Goal: Find specific page/section: Find specific page/section

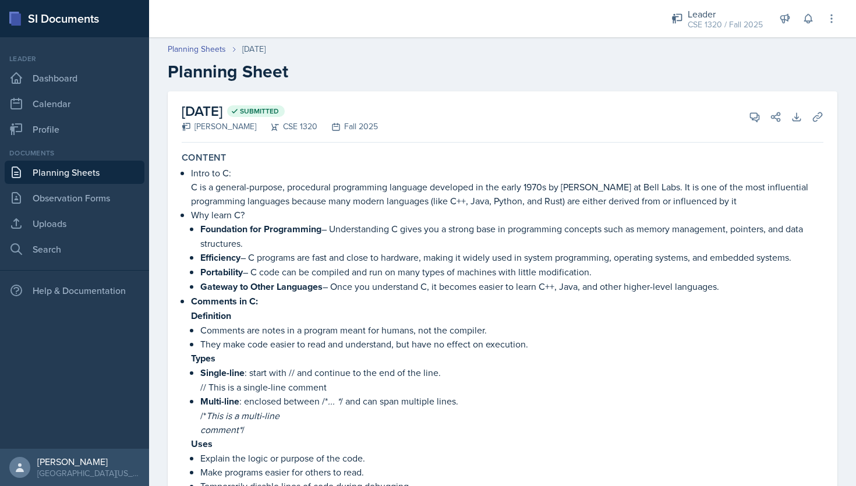
scroll to position [739, 0]
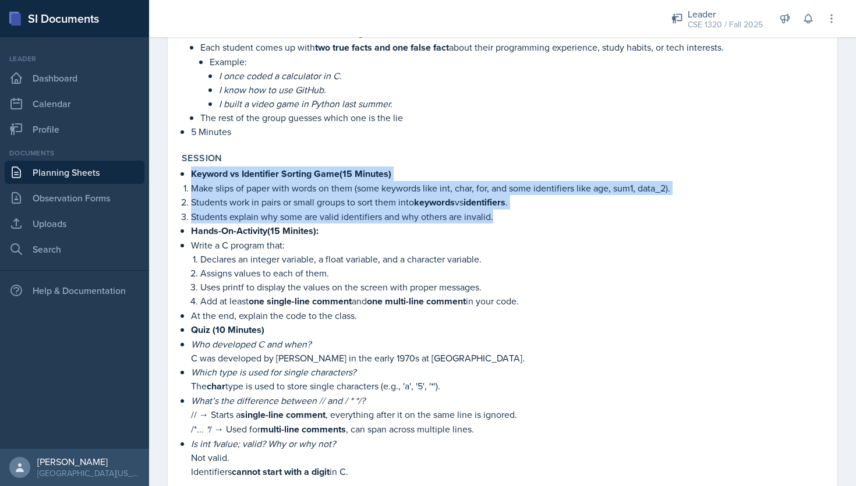
drag, startPoint x: 186, startPoint y: 165, endPoint x: 495, endPoint y: 211, distance: 312.0
click at [495, 211] on div "Keyword vs Identifier Sorting Game(15 Minutes) Make slips of paper with words o…" at bounding box center [503, 341] width 642 height 348
copy div "Keyword vs Identifier Sorting Game(15 Minutes) Make slips of paper with words o…"
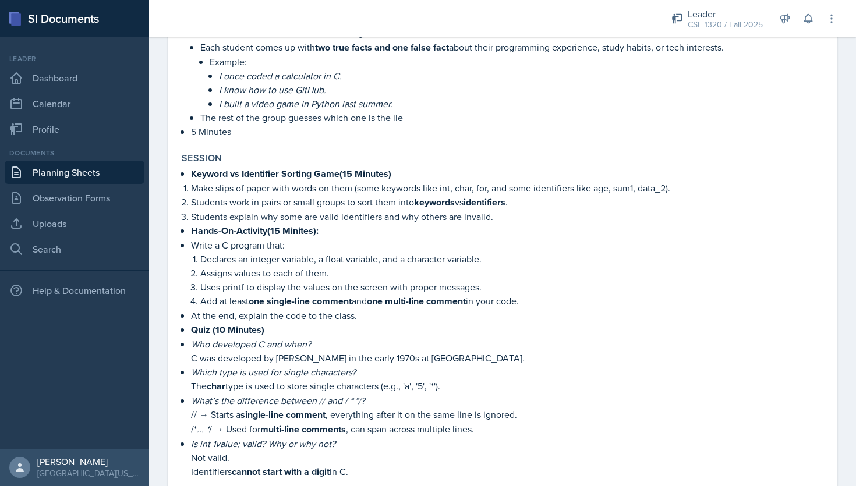
click at [568, 125] on p "5 Minutes" at bounding box center [507, 132] width 632 height 14
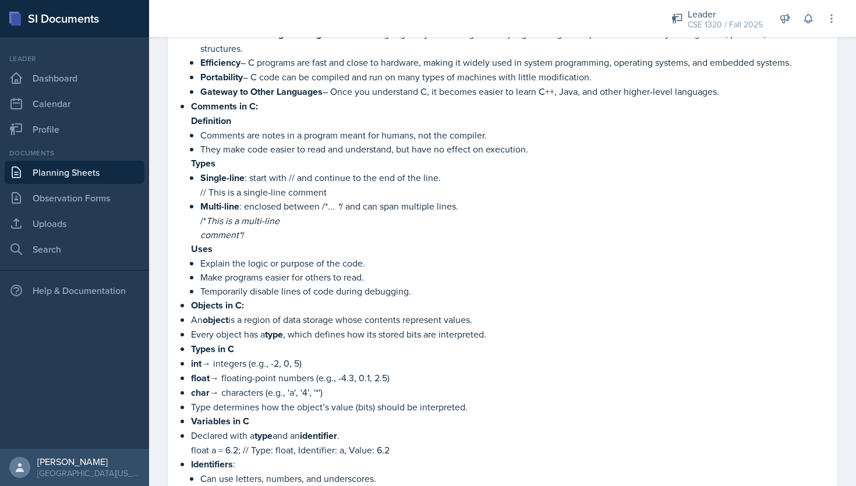
scroll to position [0, 0]
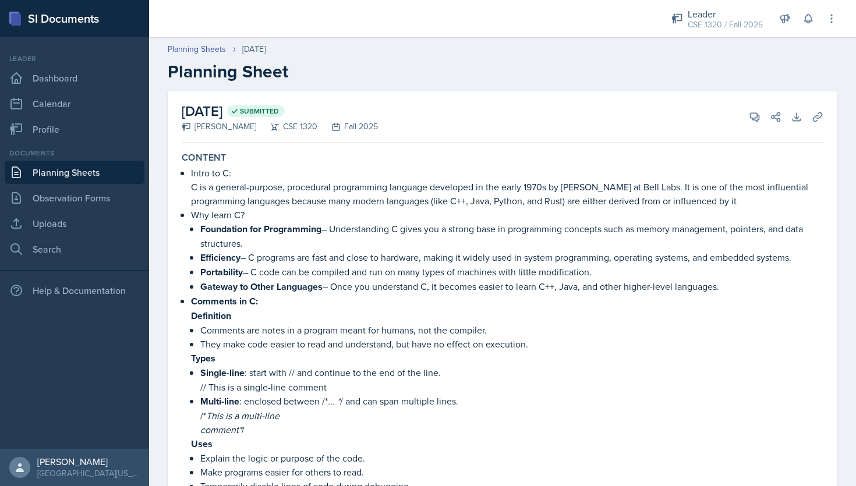
click at [79, 171] on link "Planning Sheets" at bounding box center [75, 172] width 140 height 23
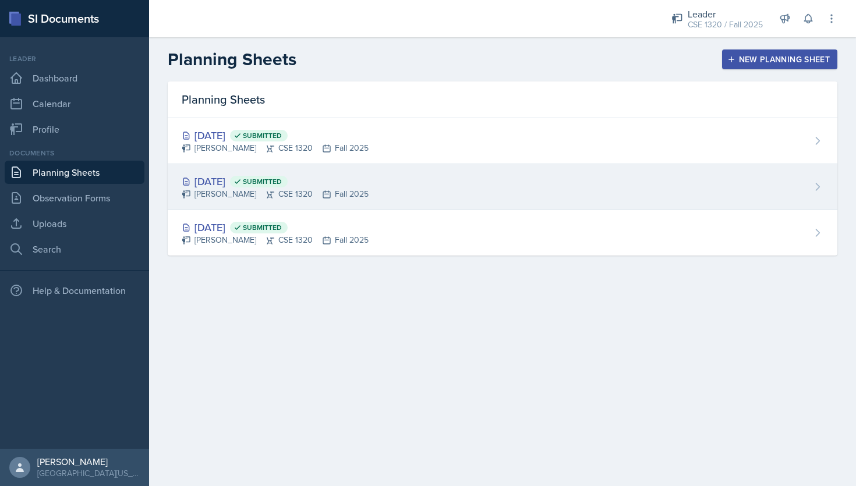
click at [454, 193] on div "[DATE] Submitted [PERSON_NAME] CSE 1320 Fall 2025" at bounding box center [503, 187] width 670 height 46
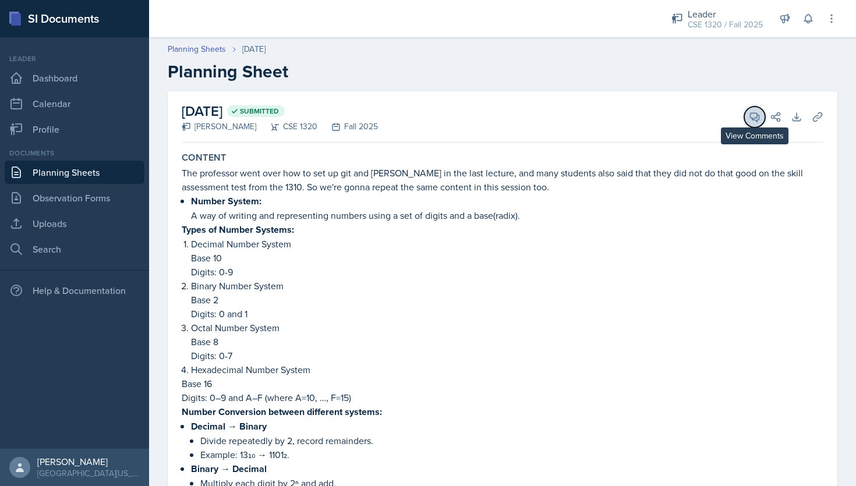
click at [755, 126] on button "View Comments" at bounding box center [754, 117] width 21 height 21
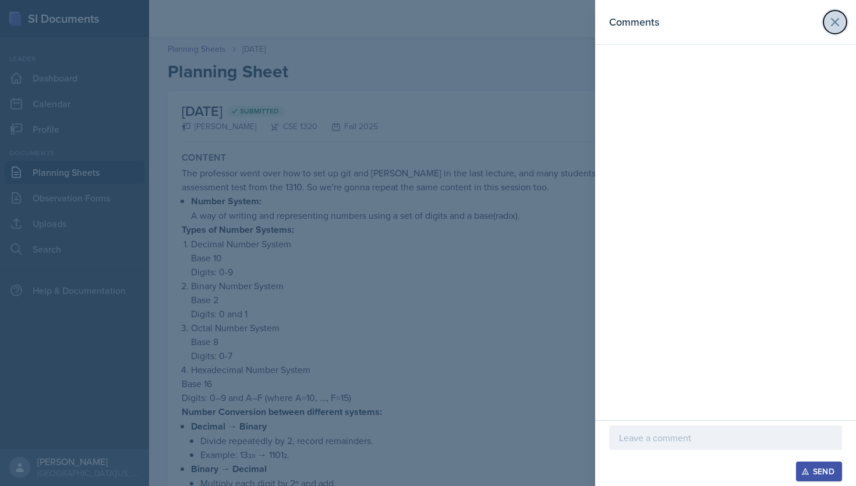
click at [832, 12] on button at bounding box center [834, 21] width 23 height 23
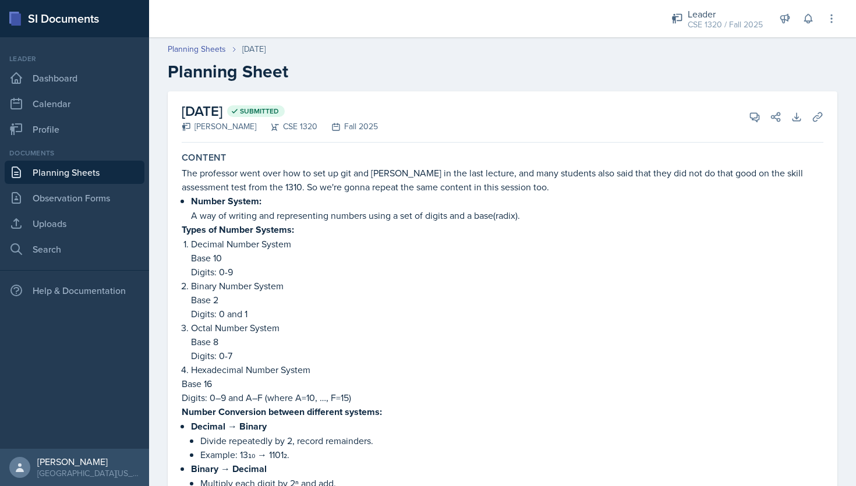
click at [61, 180] on link "Planning Sheets" at bounding box center [75, 172] width 140 height 23
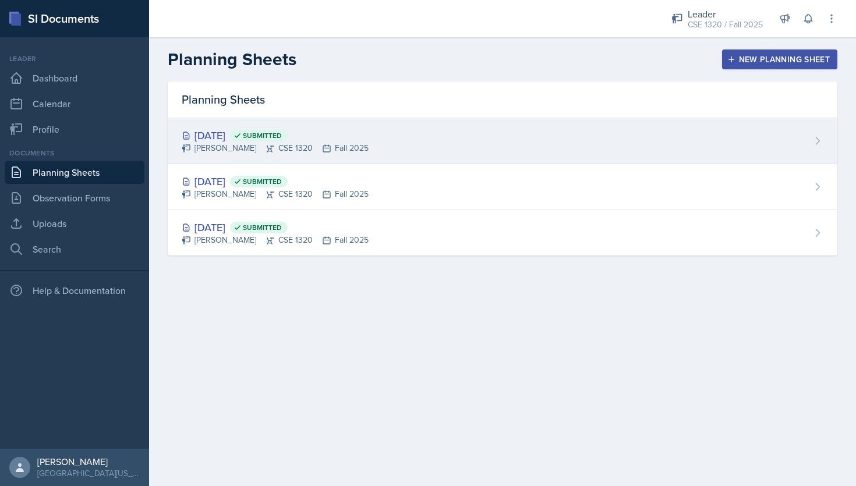
click at [464, 129] on div "[DATE] Submitted [PERSON_NAME] CSE 1320 Fall 2025" at bounding box center [503, 141] width 670 height 46
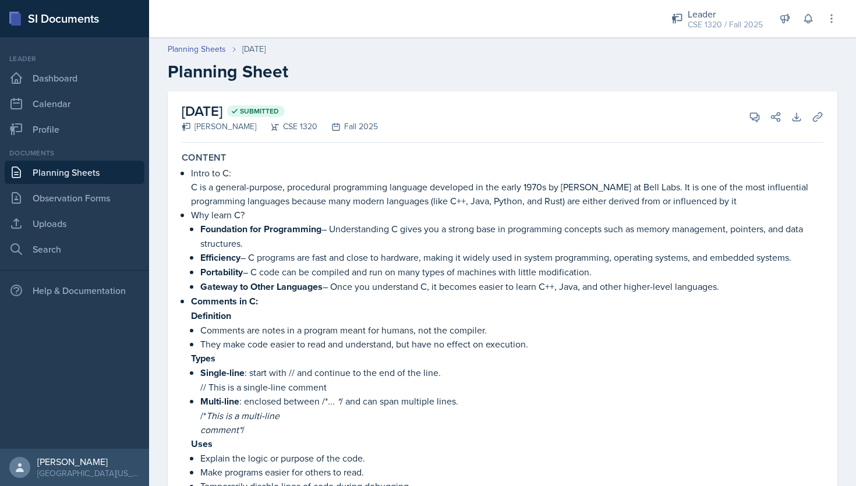
click at [752, 128] on div "[DATE] Submitted [PERSON_NAME] CSE 1320 Fall 2025 View Comments Comments Send S…" at bounding box center [503, 116] width 642 height 51
click at [752, 119] on icon at bounding box center [755, 117] width 9 height 9
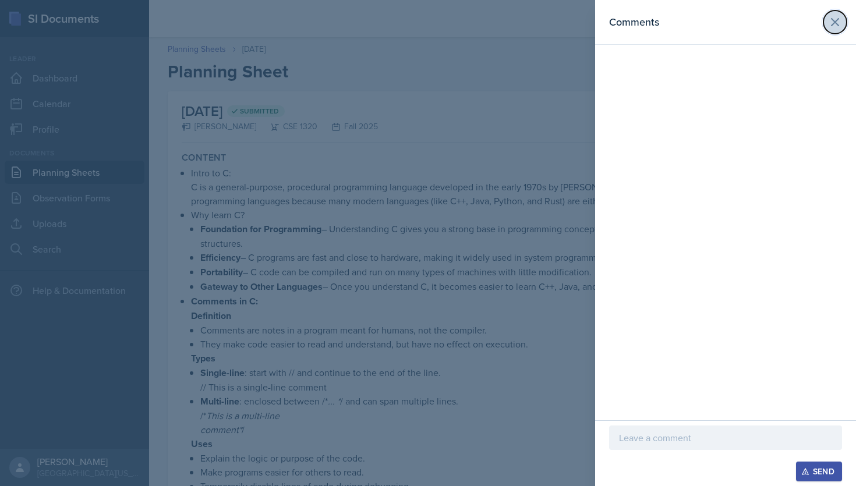
click at [838, 21] on icon at bounding box center [835, 22] width 14 height 14
